Goal: Transaction & Acquisition: Book appointment/travel/reservation

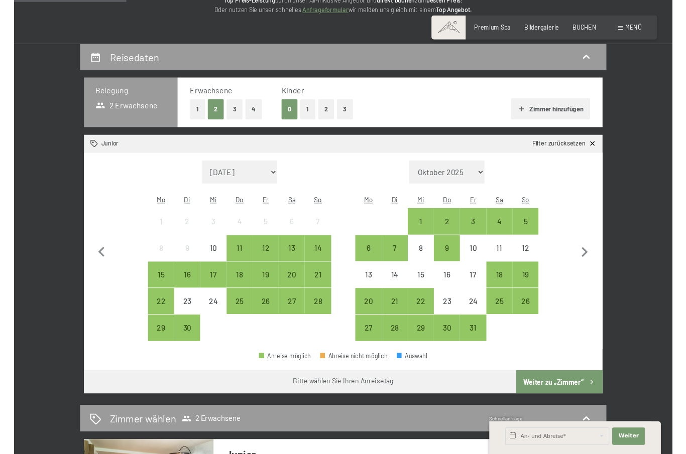
scroll to position [165, 0]
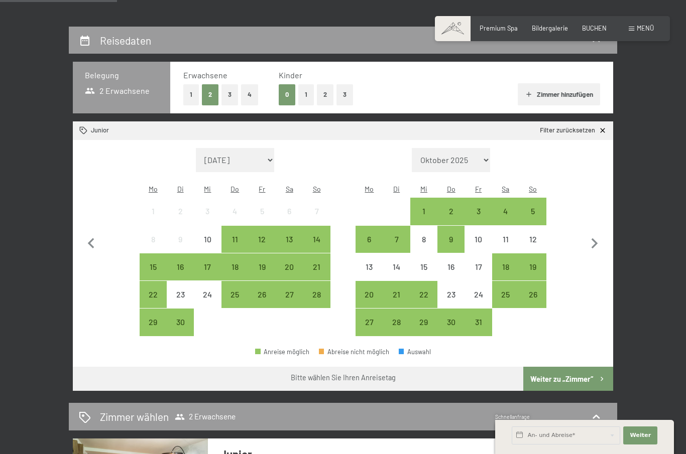
click at [503, 291] on div "25" at bounding box center [505, 303] width 25 height 25
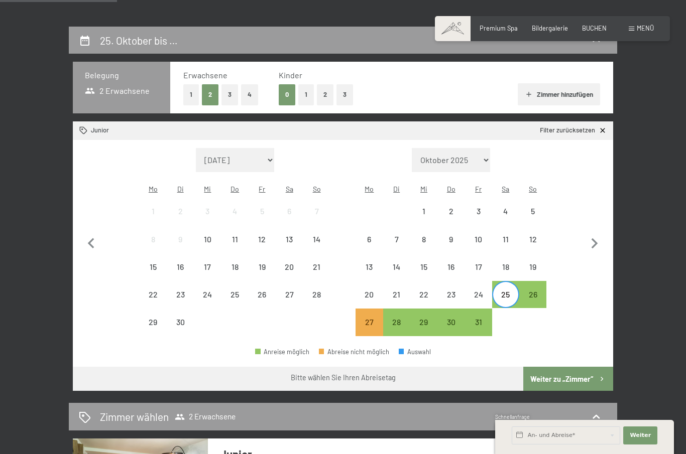
click at [506, 314] on div at bounding box center [505, 322] width 27 height 27
click at [514, 310] on div at bounding box center [505, 322] width 27 height 27
click at [596, 246] on icon "button" at bounding box center [594, 243] width 21 height 21
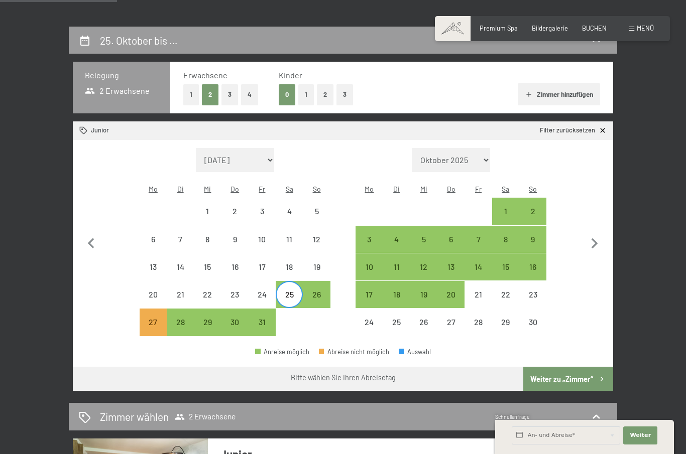
select select "2025-10-01"
select select "2025-11-01"
select select "2025-10-01"
select select "2025-11-01"
click at [496, 207] on div "1" at bounding box center [505, 219] width 25 height 25
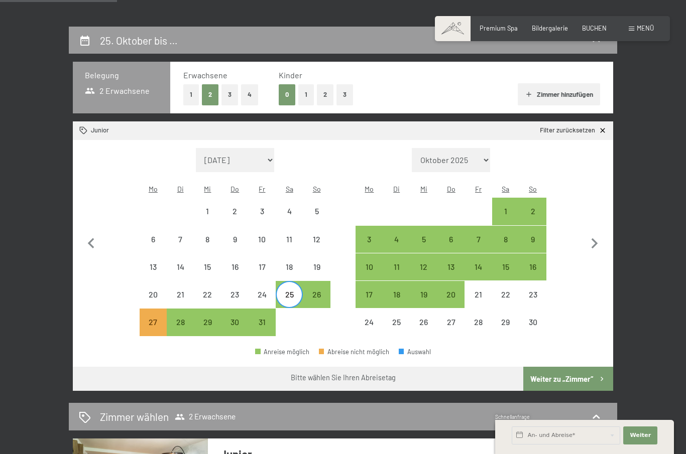
select select "2025-10-01"
select select "2025-11-01"
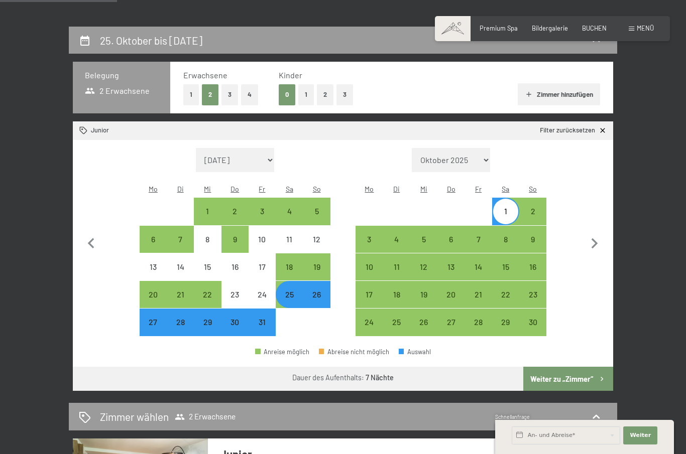
click at [576, 367] on button "Weiter zu „Zimmer“" at bounding box center [568, 379] width 90 height 24
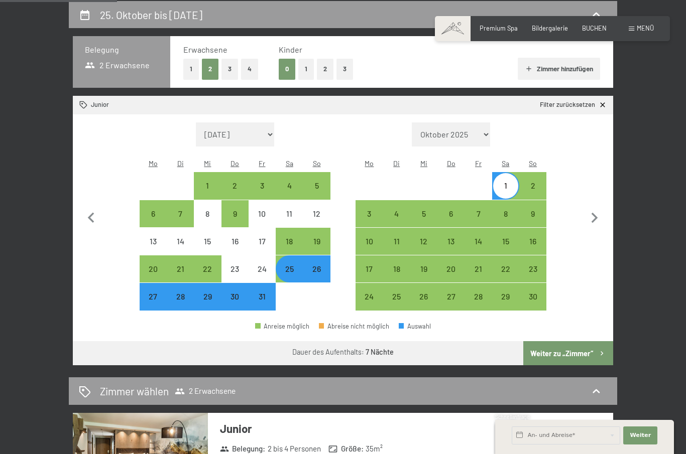
select select "2025-10-01"
select select "2025-11-01"
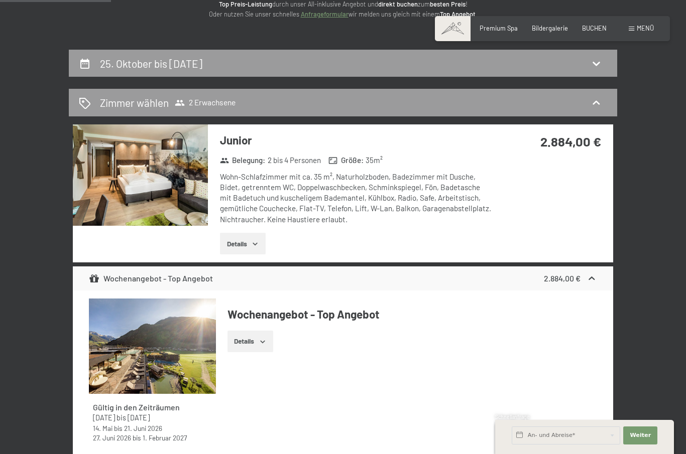
scroll to position [141, 0]
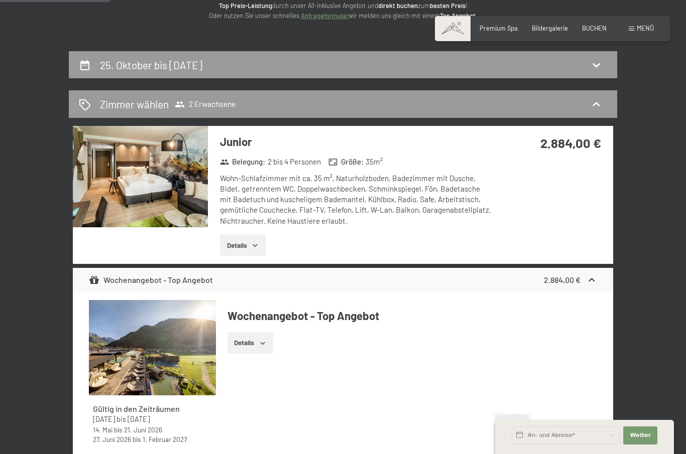
click at [251, 243] on button "Details" at bounding box center [243, 245] width 46 height 22
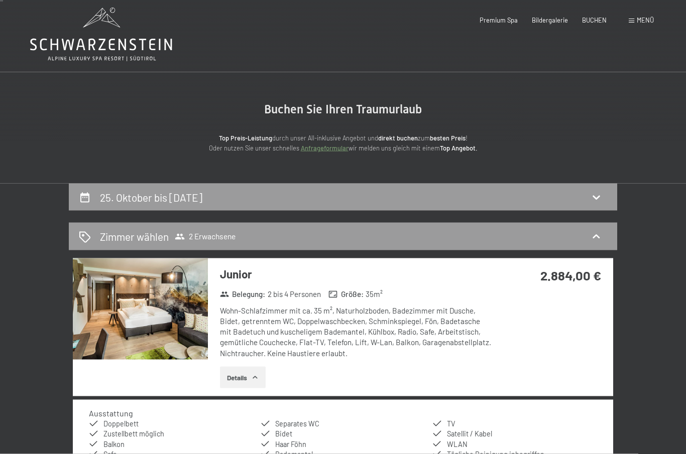
scroll to position [0, 0]
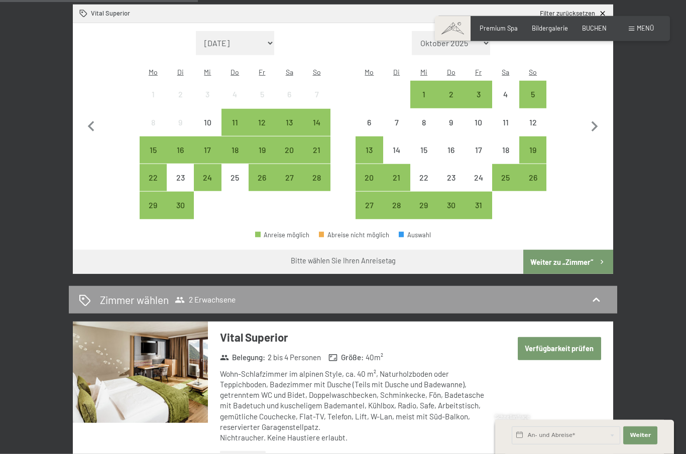
scroll to position [293, 0]
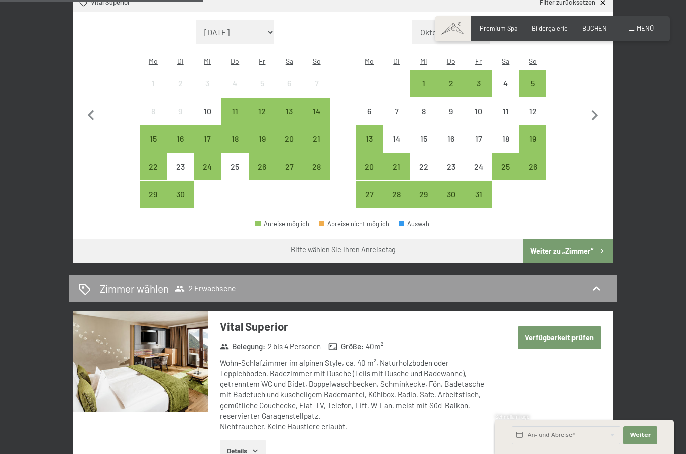
click at [597, 110] on icon "button" at bounding box center [594, 115] width 7 height 11
select select "[DATE]"
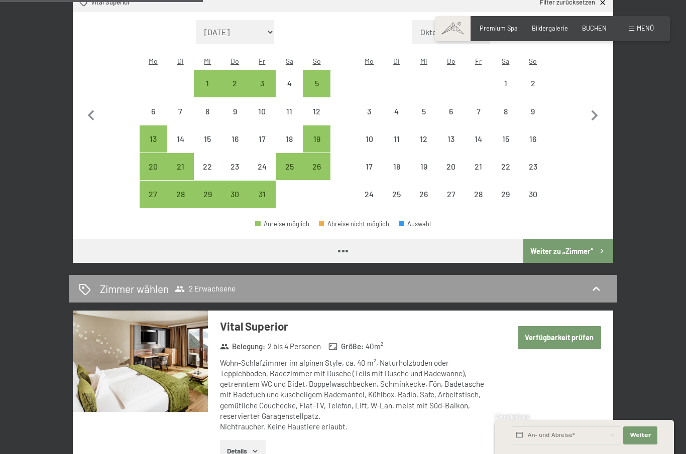
select select "[DATE]"
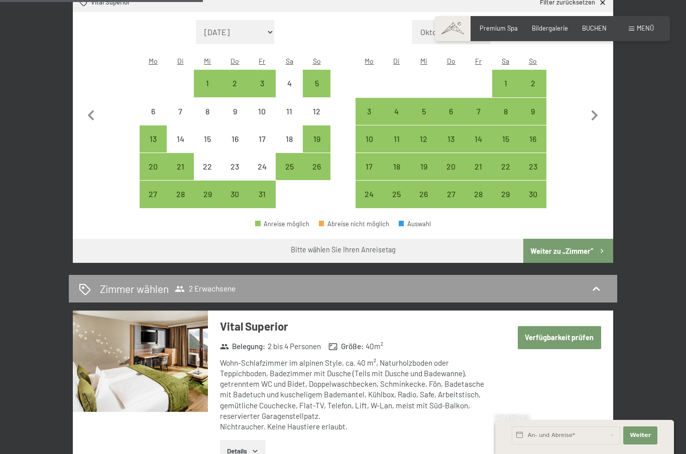
click at [292, 163] on div "25" at bounding box center [289, 175] width 25 height 25
select select "[DATE]"
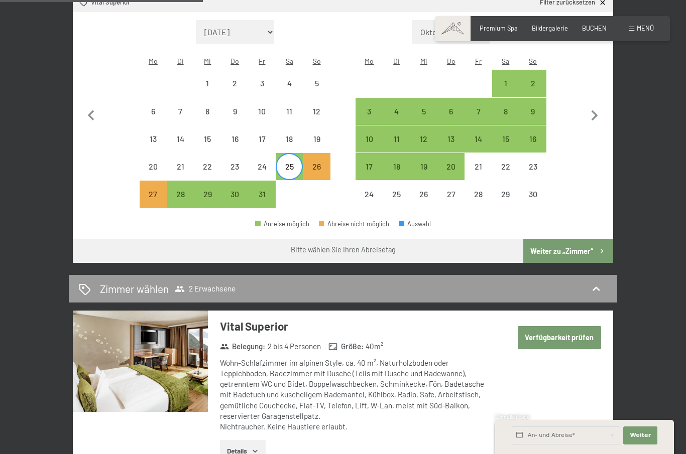
click at [505, 79] on div "1" at bounding box center [505, 91] width 25 height 25
select select "[DATE]"
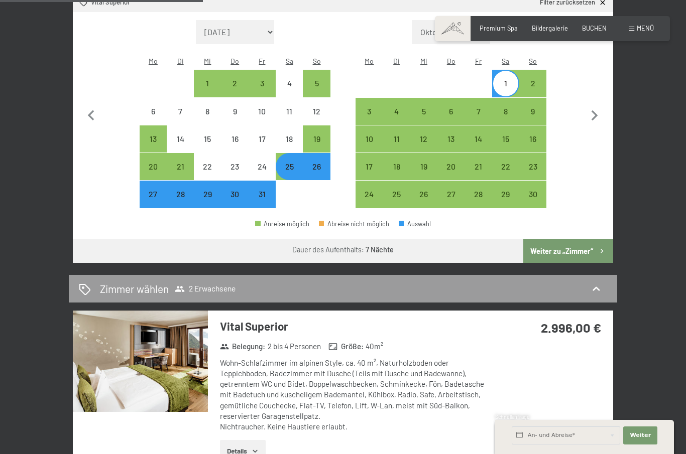
click at [580, 239] on button "Weiter zu „Zimmer“" at bounding box center [568, 251] width 90 height 24
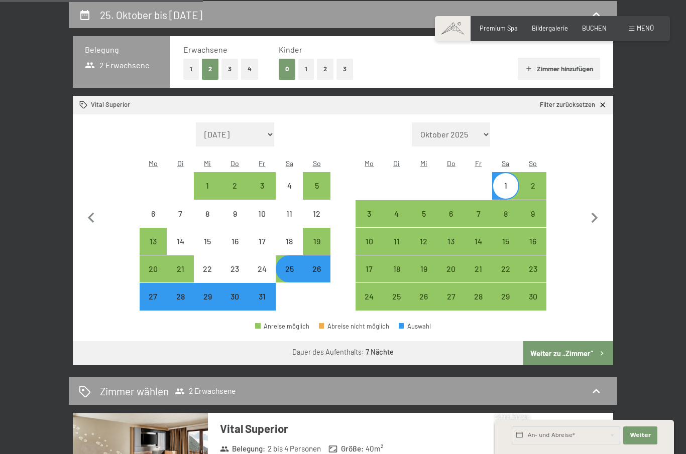
select select "2025-10-01"
select select "2025-11-01"
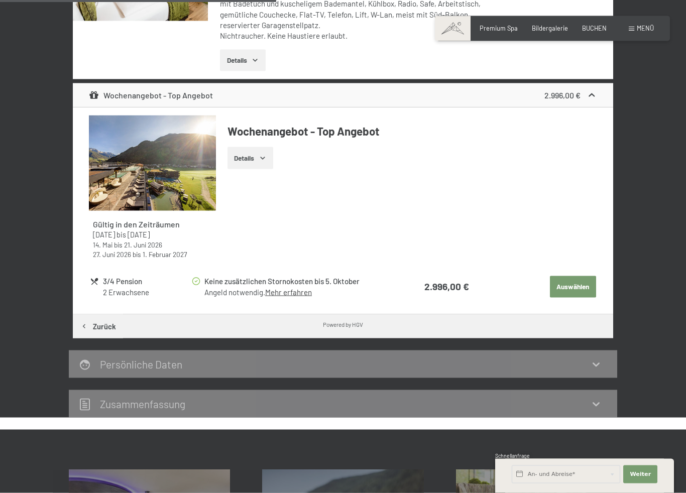
scroll to position [352, 0]
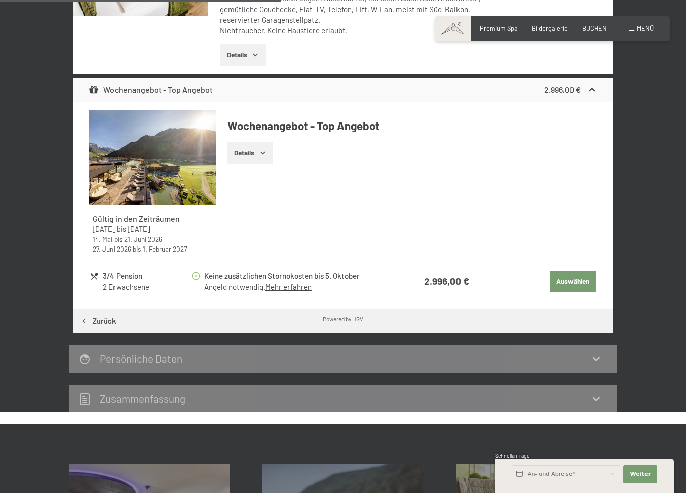
click at [292, 287] on link "Mehr erfahren" at bounding box center [288, 286] width 47 height 9
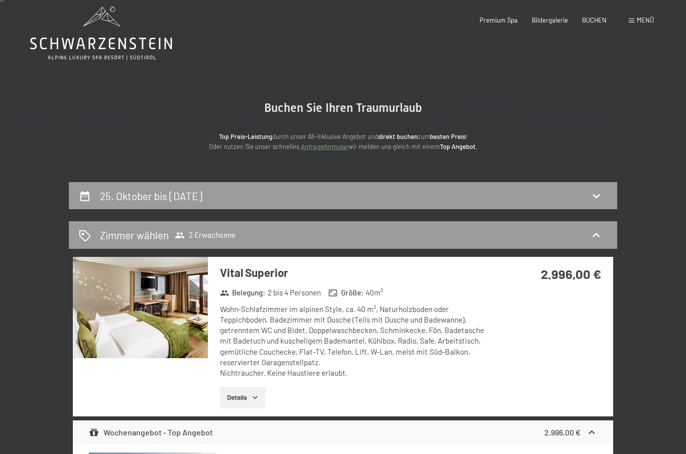
scroll to position [0, 0]
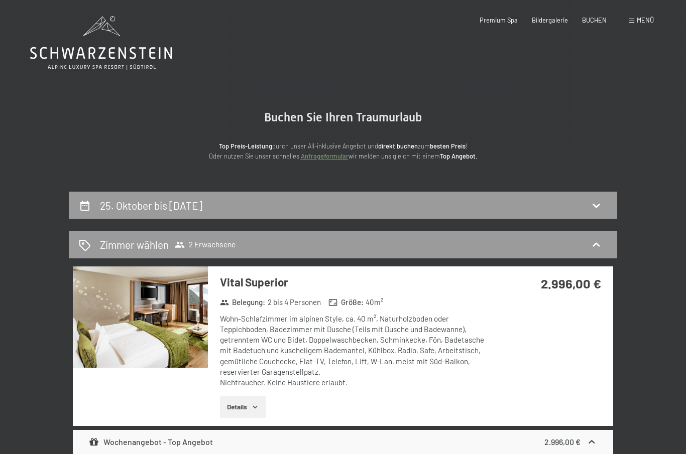
click at [637, 16] on span "Menü" at bounding box center [645, 20] width 17 height 8
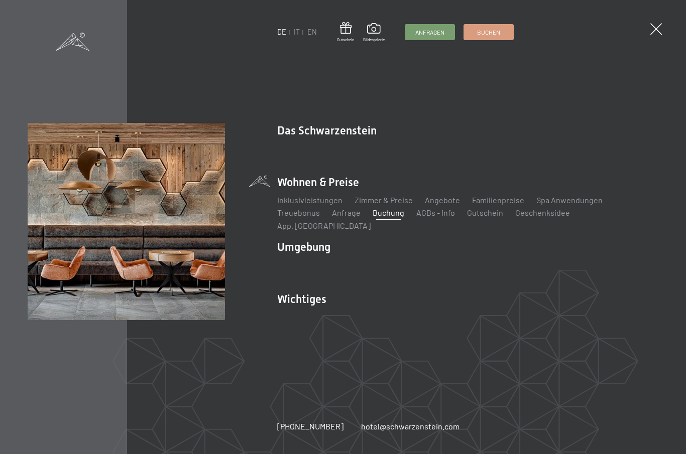
click at [375, 312] on link "Online bezahlen" at bounding box center [371, 317] width 56 height 10
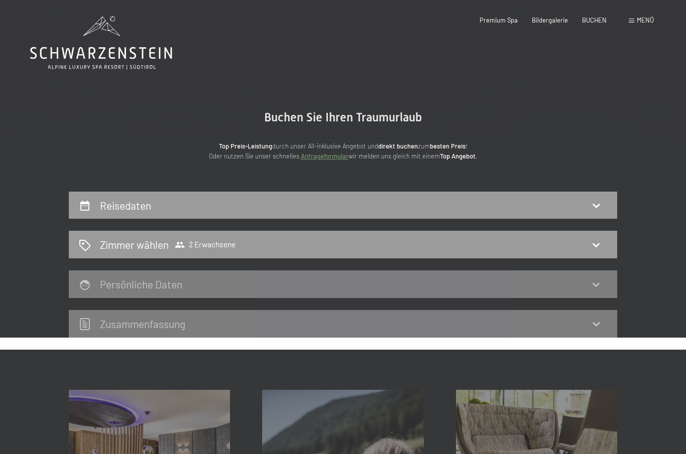
click at [590, 207] on icon at bounding box center [596, 205] width 12 height 12
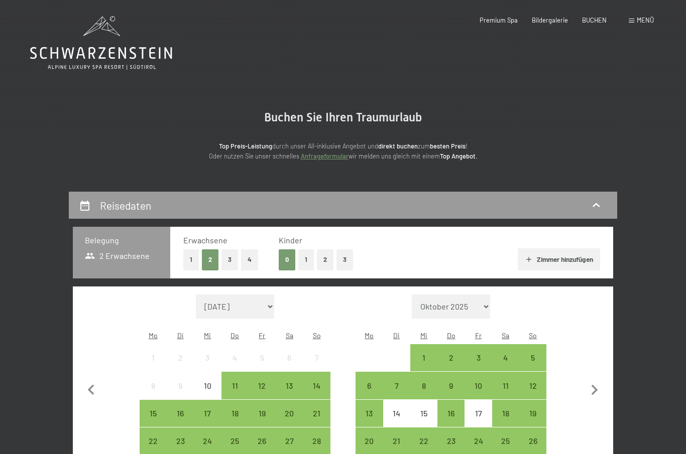
click at [594, 387] on icon "button" at bounding box center [594, 390] width 21 height 21
select select "[DATE]"
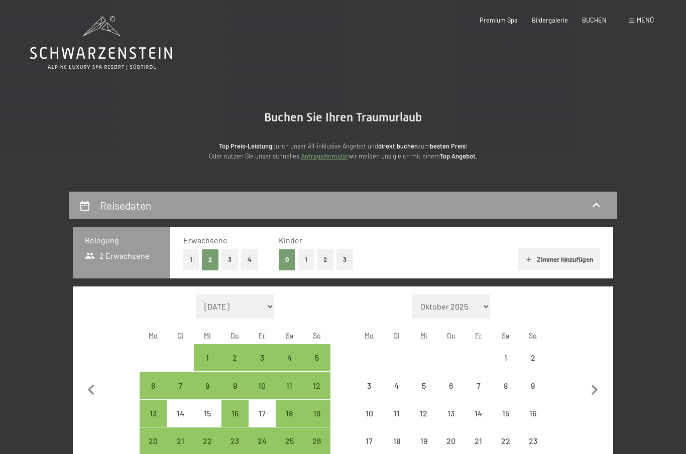
select select "[DATE]"
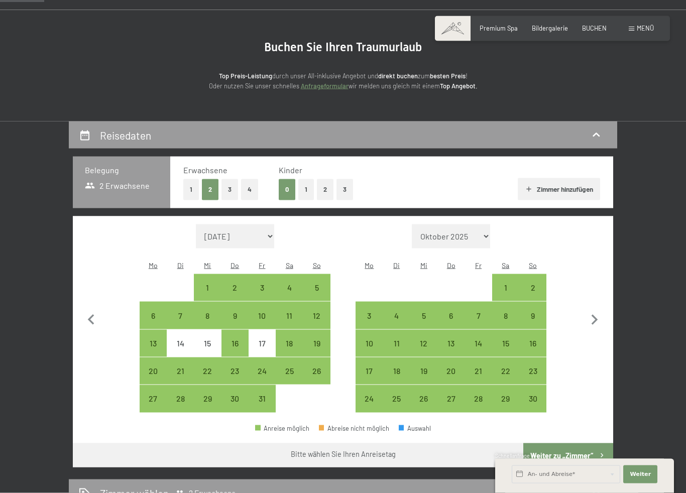
scroll to position [72, 0]
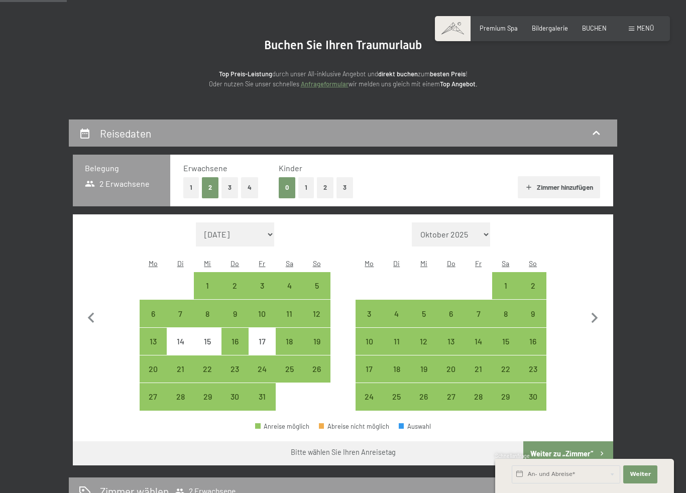
click at [291, 365] on div "25" at bounding box center [289, 377] width 25 height 25
select select "[DATE]"
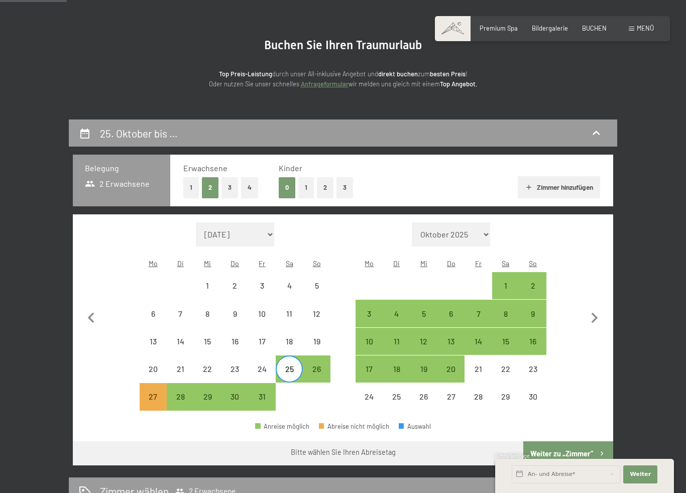
click at [511, 282] on div "1" at bounding box center [505, 294] width 25 height 25
select select "2025-10-01"
select select "2025-11-01"
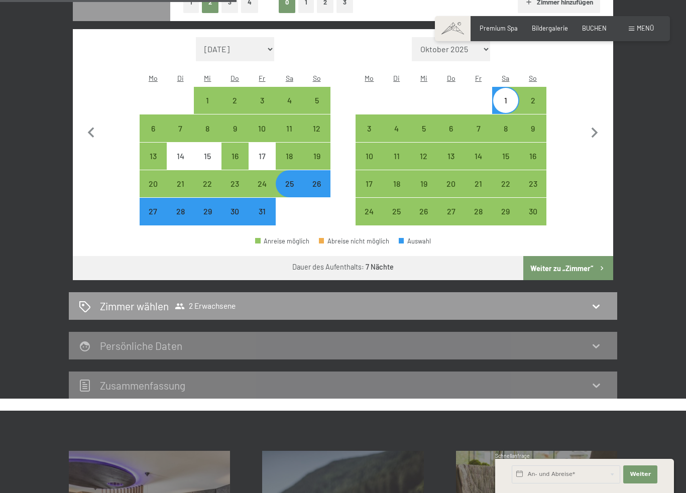
scroll to position [260, 0]
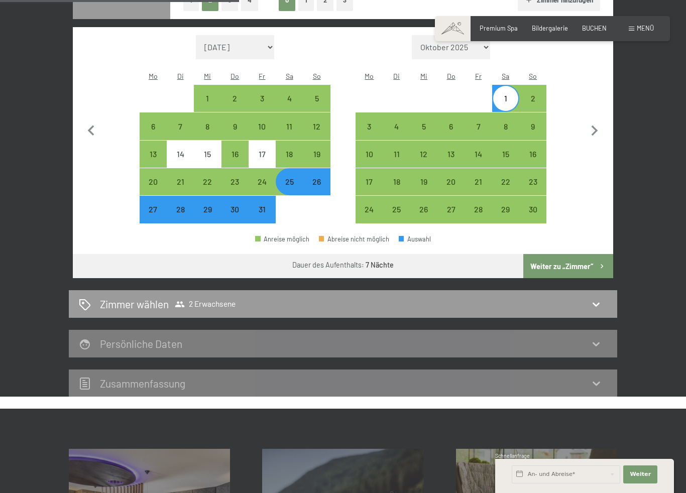
click at [575, 258] on button "Weiter zu „Zimmer“" at bounding box center [568, 266] width 90 height 24
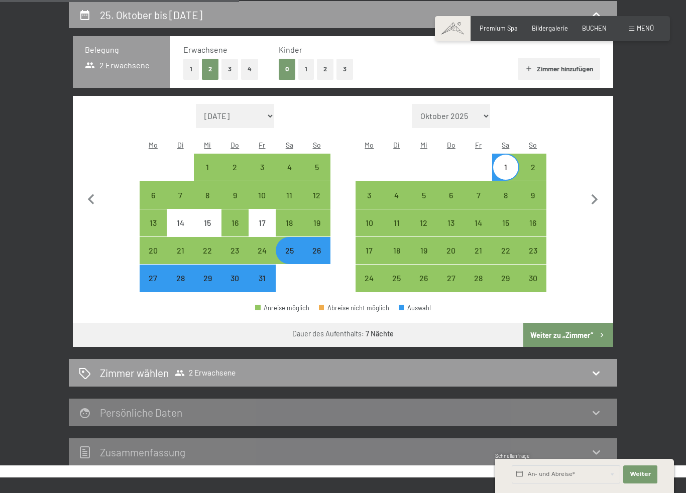
select select "2025-10-01"
select select "2025-11-01"
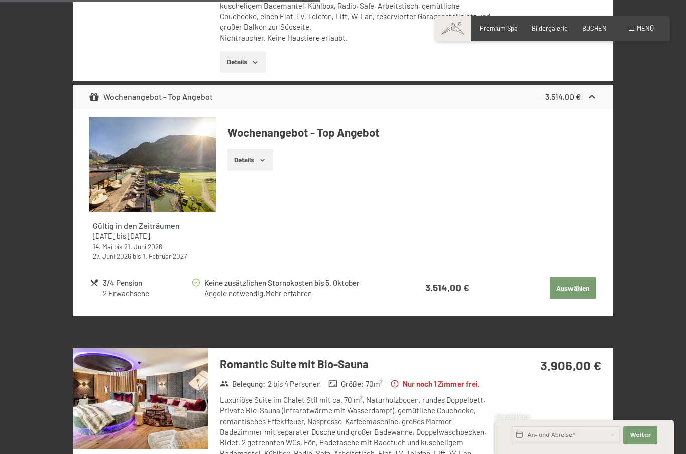
scroll to position [1683, 0]
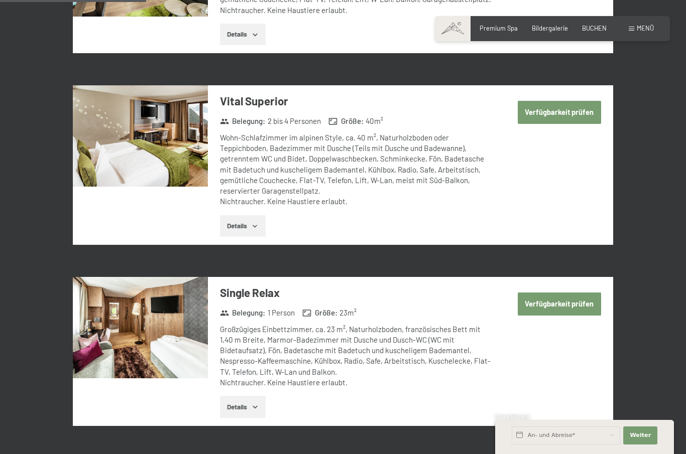
scroll to position [709, 0]
click at [639, 28] on span "Menü" at bounding box center [645, 28] width 17 height 8
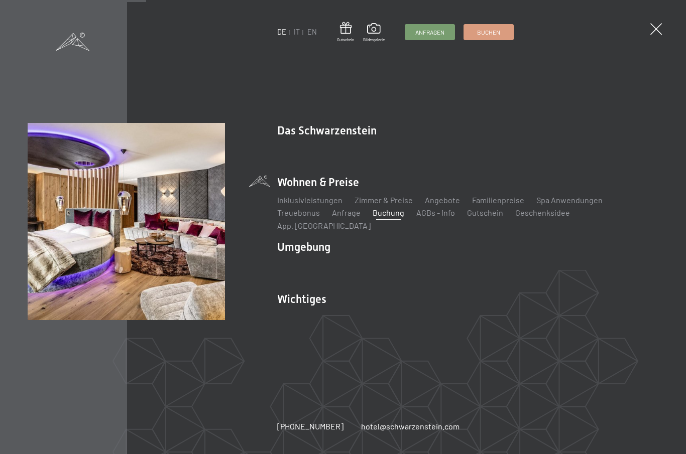
click at [317, 205] on link "Inklusivleistungen" at bounding box center [309, 200] width 65 height 10
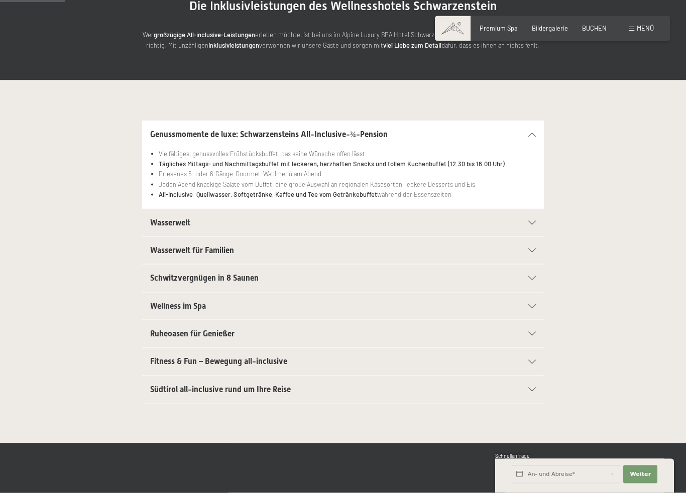
scroll to position [132, 0]
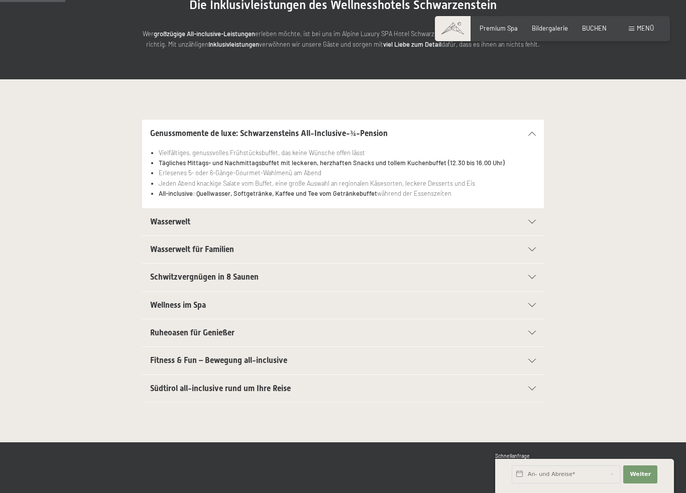
click at [532, 220] on icon at bounding box center [532, 222] width 8 height 4
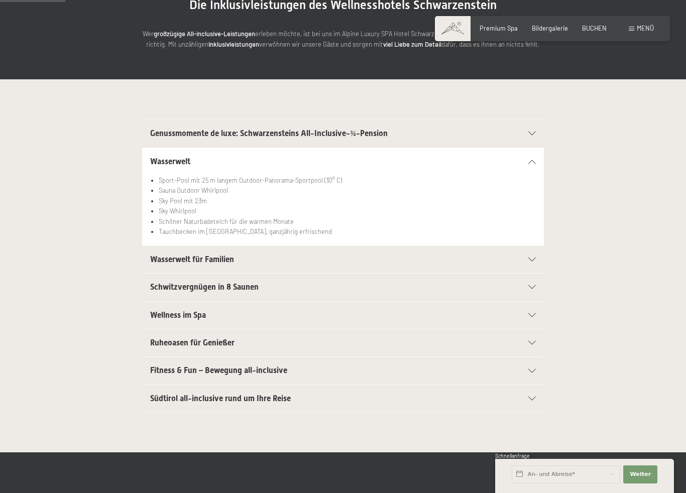
click at [532, 258] on icon at bounding box center [532, 260] width 8 height 4
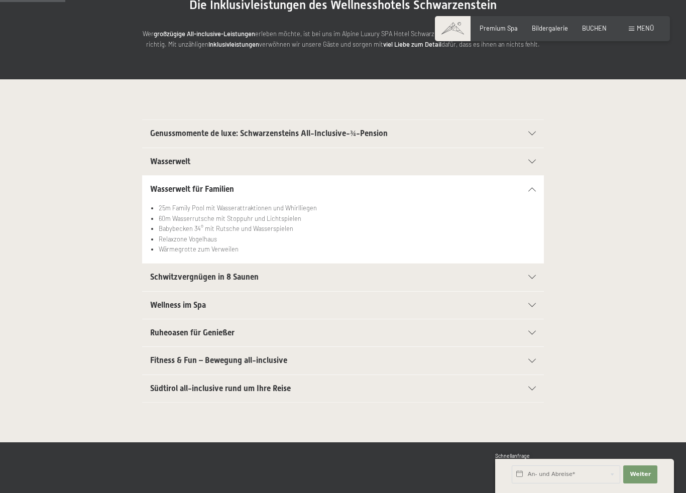
click at [530, 189] on icon at bounding box center [532, 189] width 8 height 4
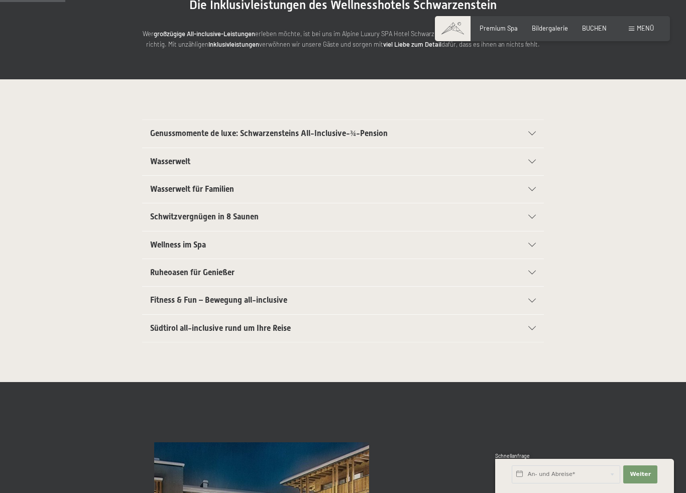
click at [531, 216] on icon at bounding box center [532, 217] width 8 height 4
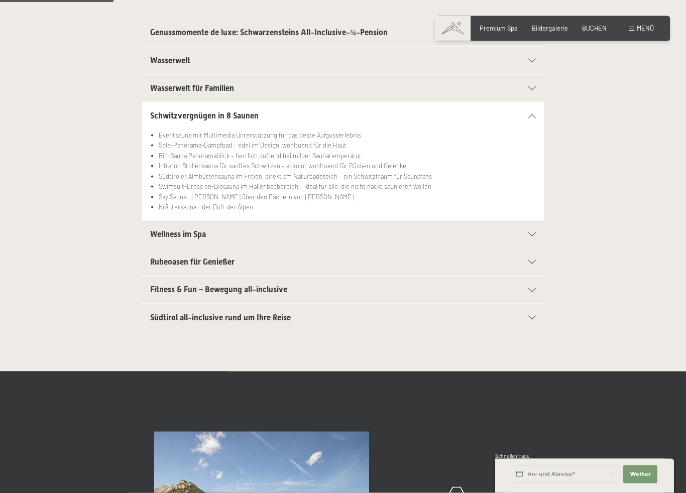
scroll to position [233, 0]
click at [529, 233] on icon at bounding box center [532, 234] width 8 height 4
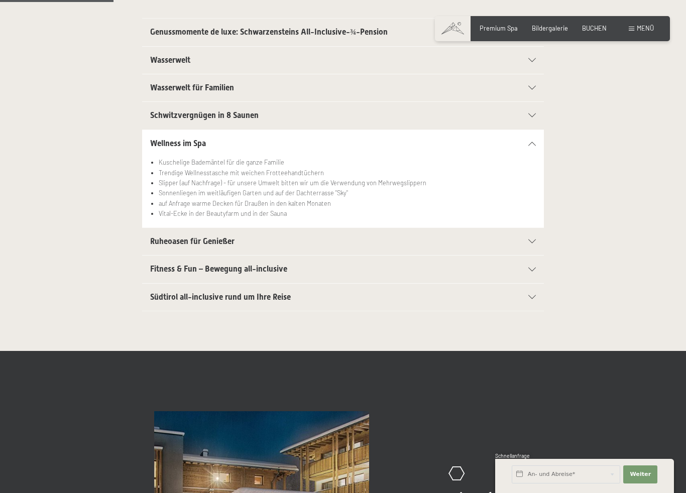
click at [531, 239] on icon at bounding box center [532, 241] width 8 height 4
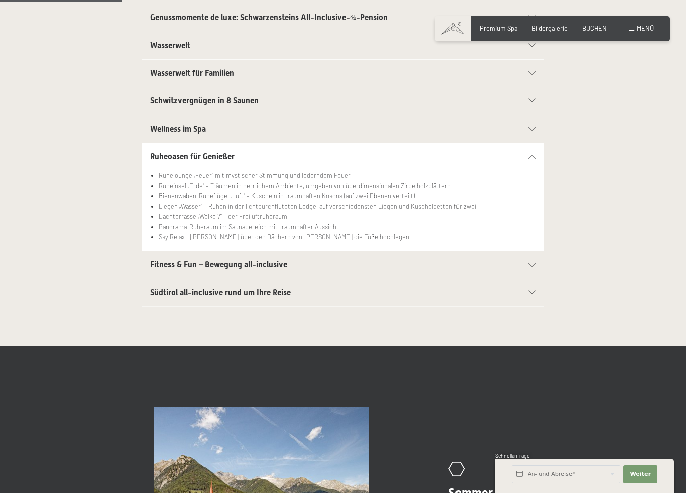
scroll to position [248, 0]
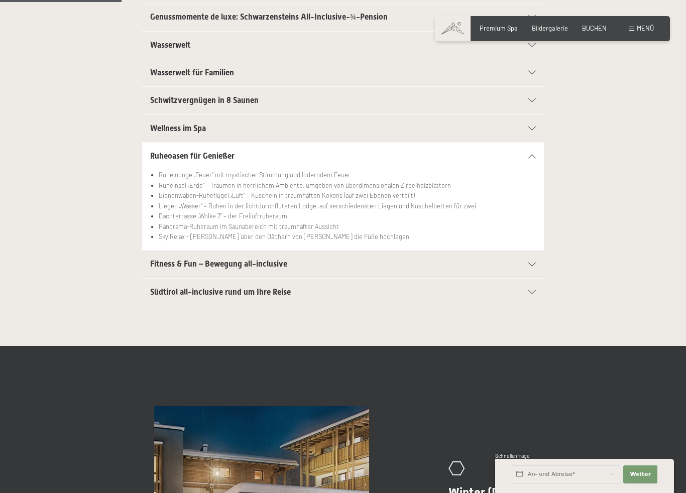
click at [529, 263] on icon at bounding box center [532, 265] width 8 height 4
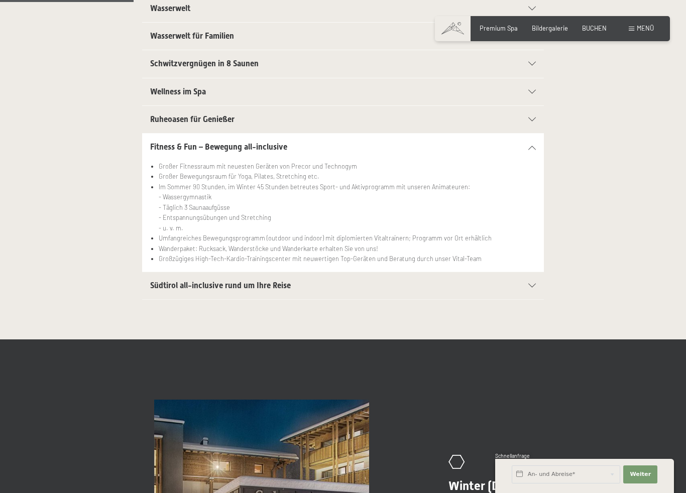
scroll to position [287, 0]
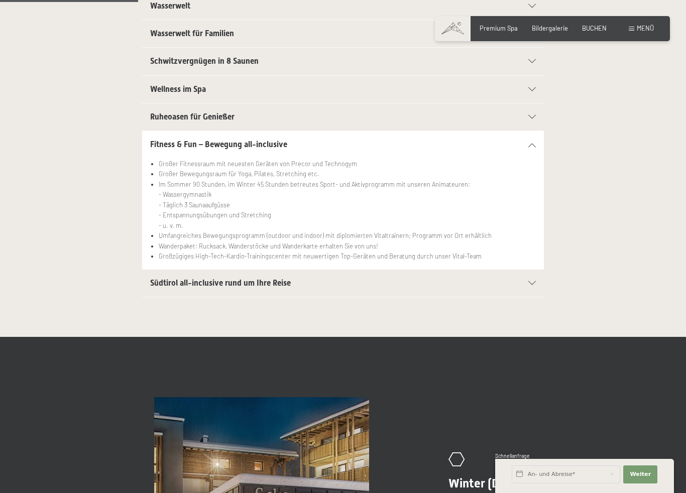
click at [528, 283] on div "Südtirol all-inclusive rund um Ihre Reise" at bounding box center [343, 283] width 386 height 27
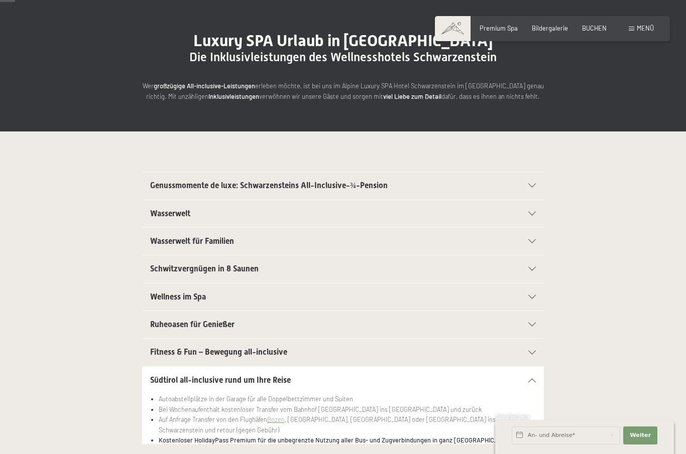
scroll to position [0, 0]
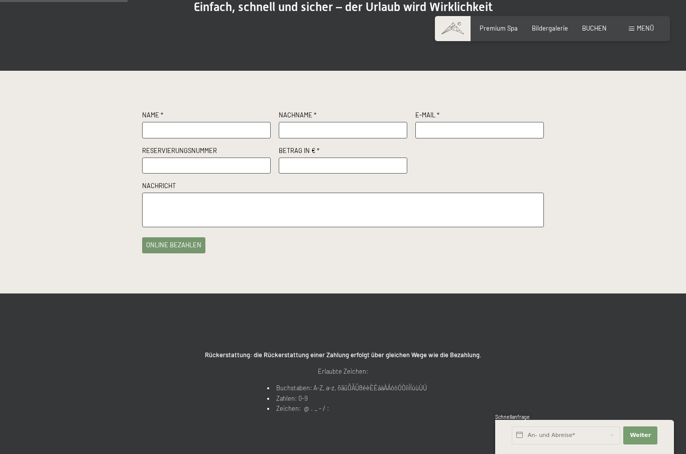
scroll to position [132, 0]
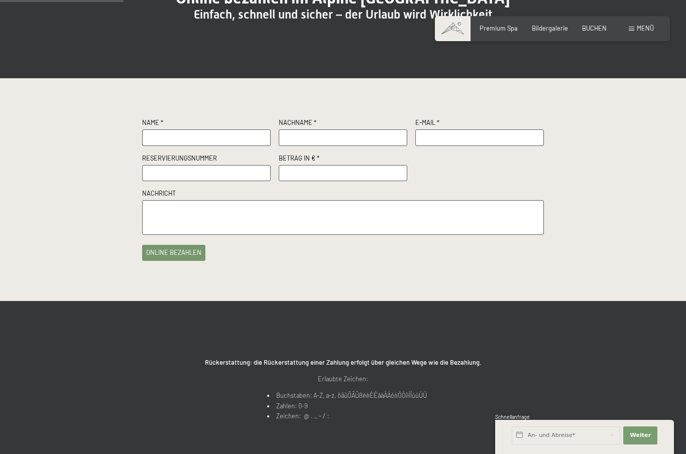
click at [638, 32] on span "Menü" at bounding box center [645, 28] width 17 height 8
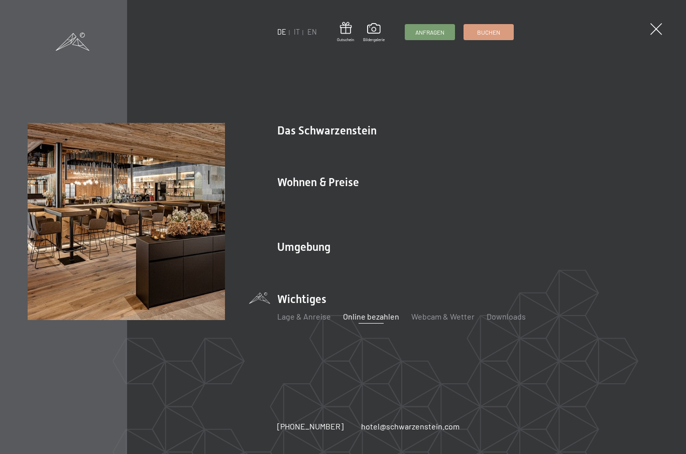
click at [537, 153] on link "Gourmet" at bounding box center [552, 148] width 31 height 10
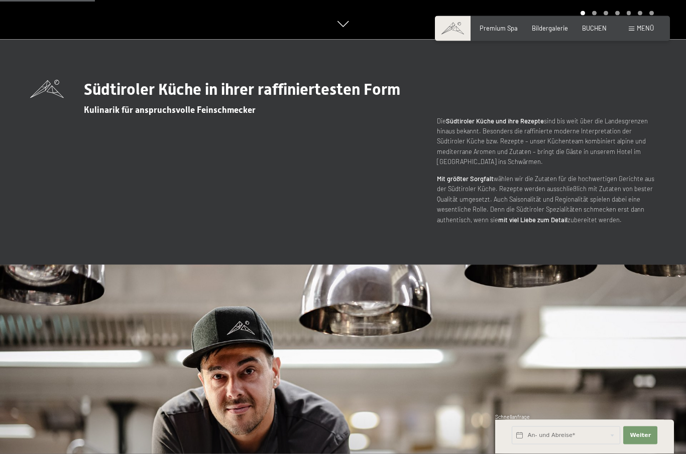
scroll to position [415, 0]
click at [640, 31] on span "Menü" at bounding box center [645, 28] width 17 height 8
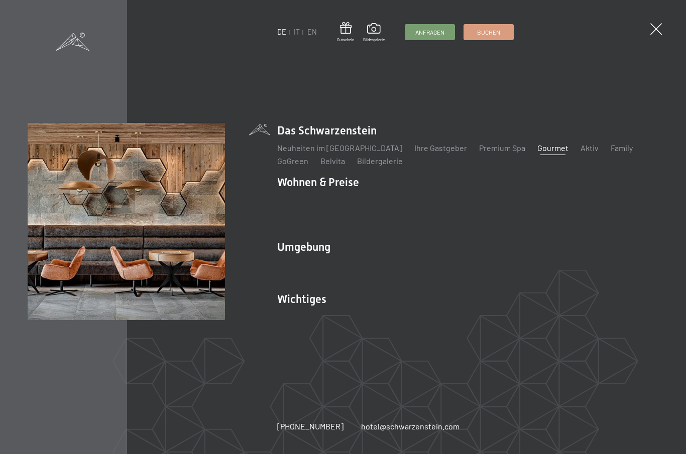
click at [312, 312] on link "Lage & Anreise" at bounding box center [304, 317] width 54 height 10
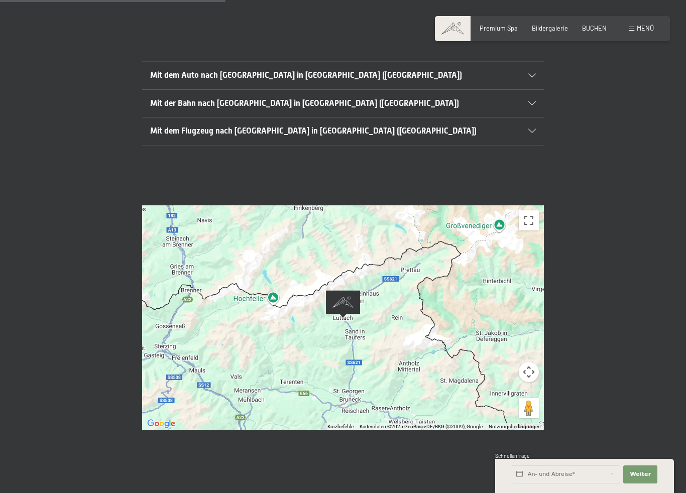
scroll to position [231, 0]
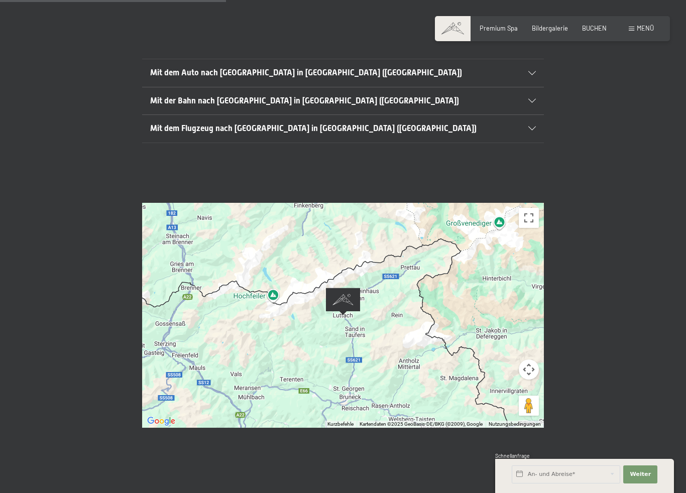
click at [472, 315] on div at bounding box center [343, 315] width 402 height 225
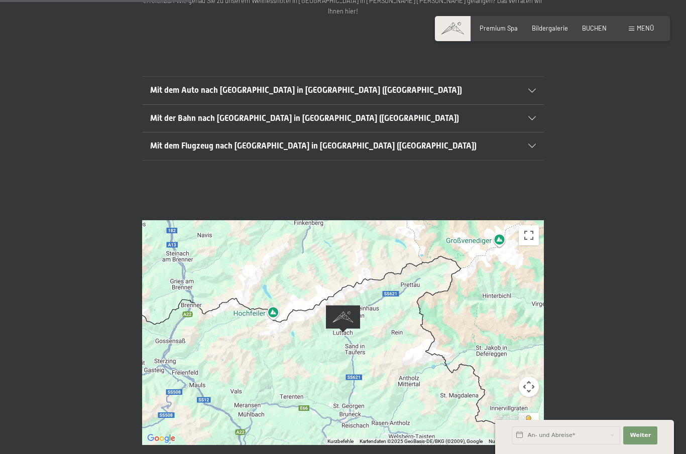
scroll to position [209, 0]
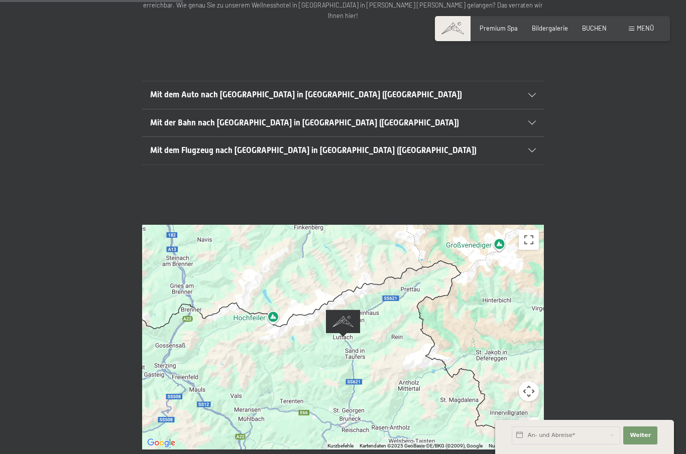
click at [532, 93] on icon at bounding box center [532, 95] width 8 height 4
